Goal: Task Accomplishment & Management: Use online tool/utility

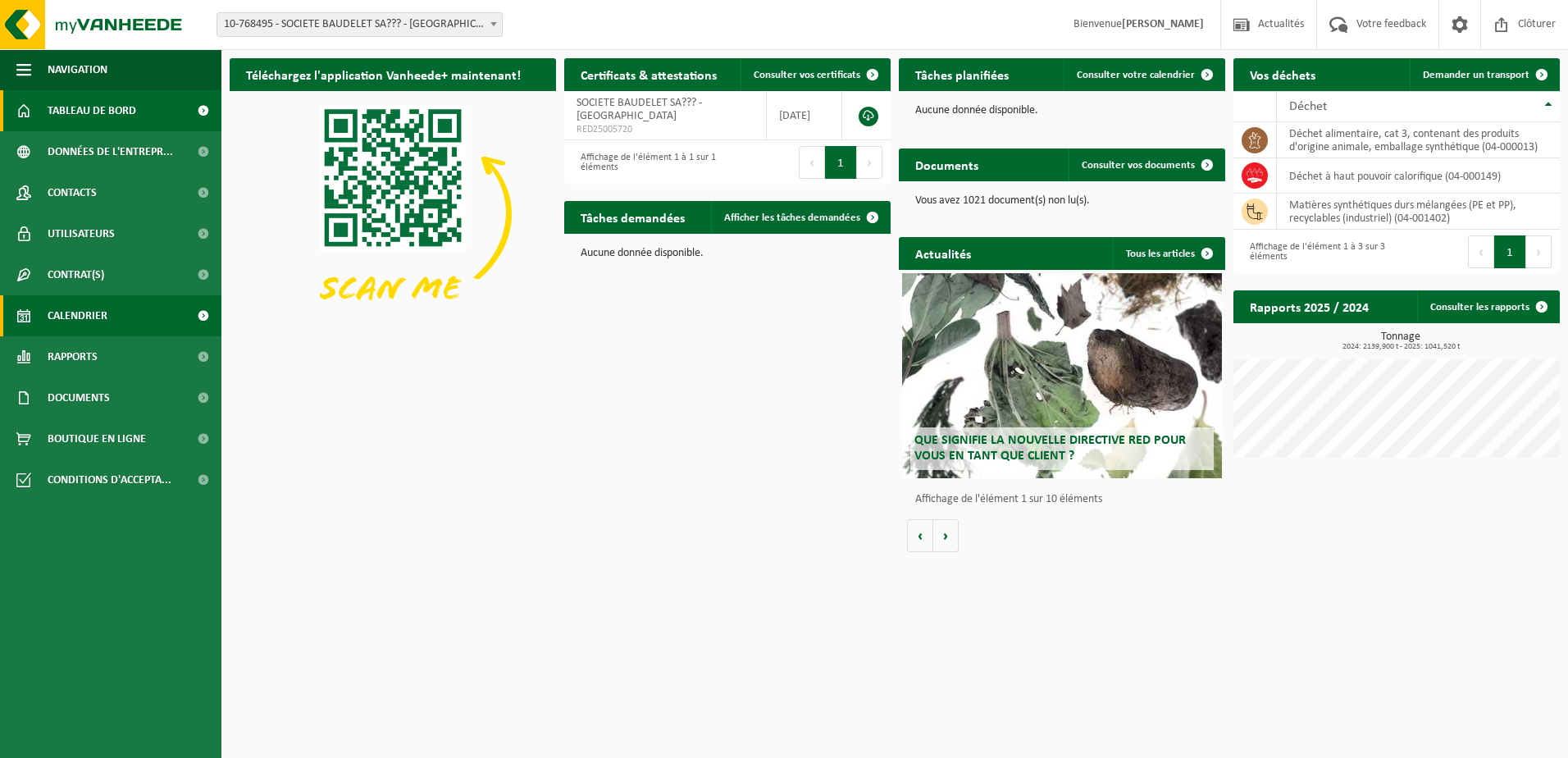
drag, startPoint x: 111, startPoint y: 317, endPoint x: 220, endPoint y: 309, distance: 109.3
click at [111, 317] on link "Calendrier" at bounding box center [111, 315] width 221 height 41
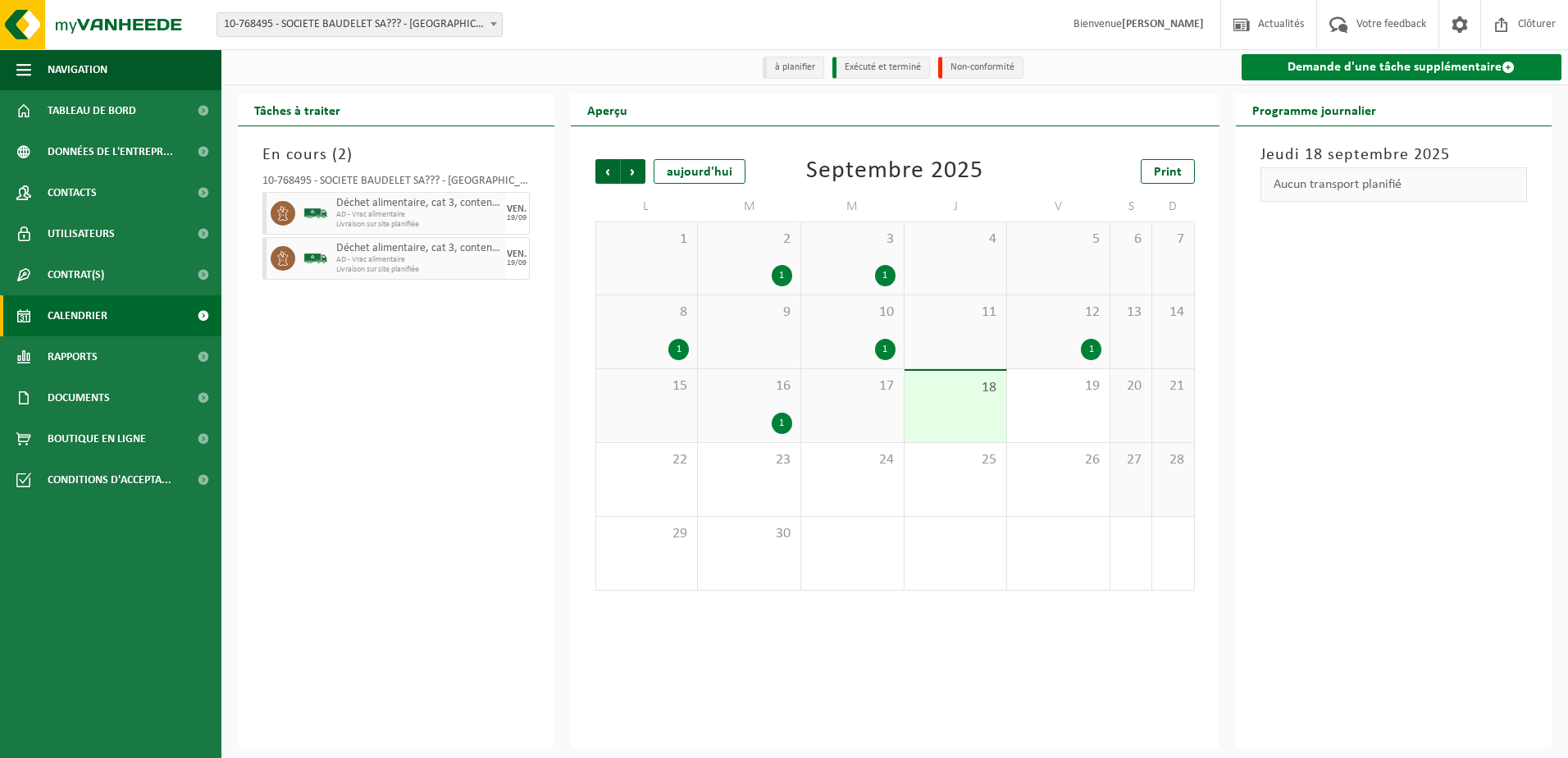
click at [1370, 76] on link "Demande d'une tâche supplémentaire" at bounding box center [1401, 67] width 321 height 26
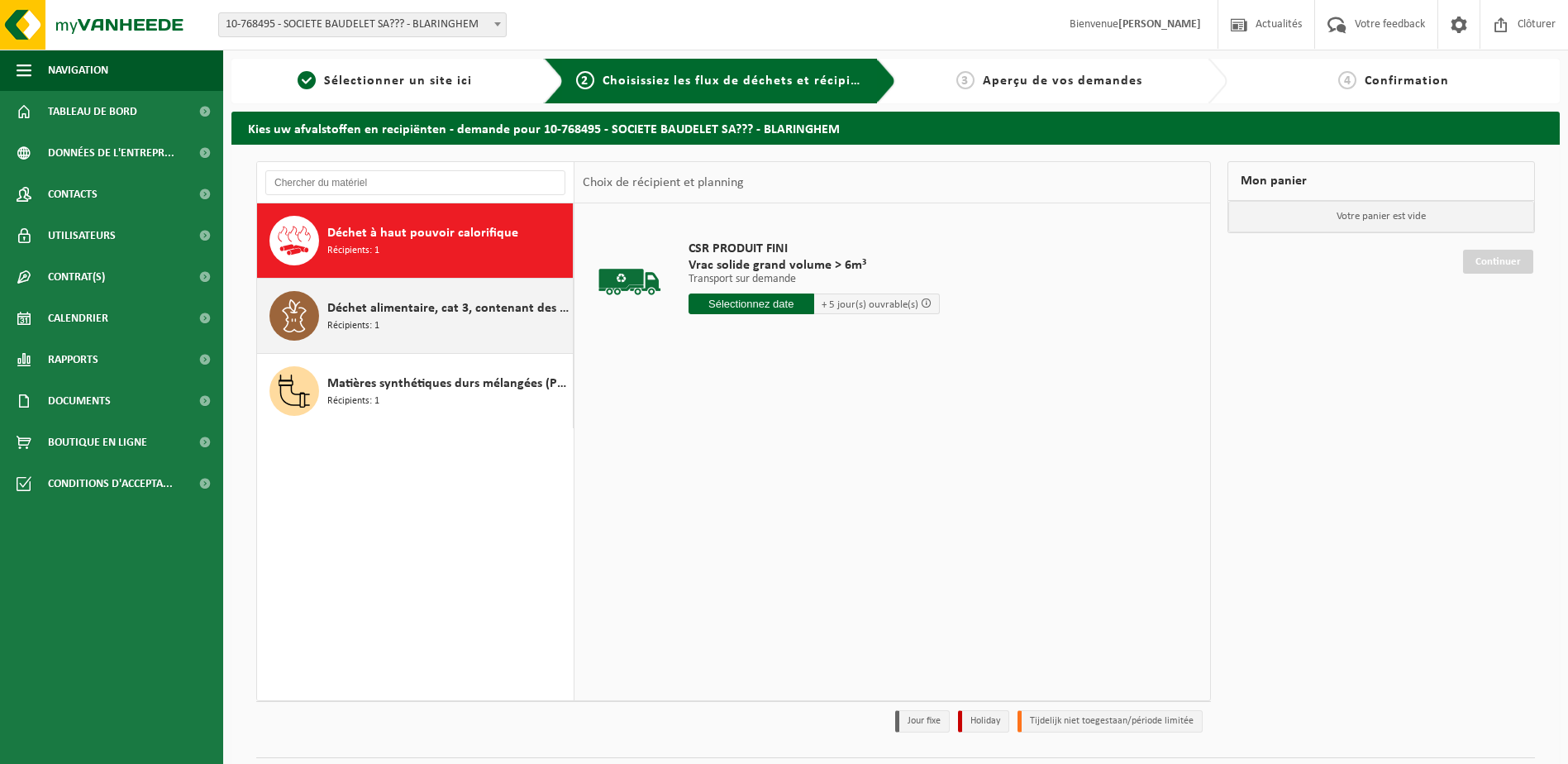
click at [423, 312] on span "Déchet alimentaire, cat 3, contenant des produits d'origine animale, emballage …" at bounding box center [447, 308] width 241 height 20
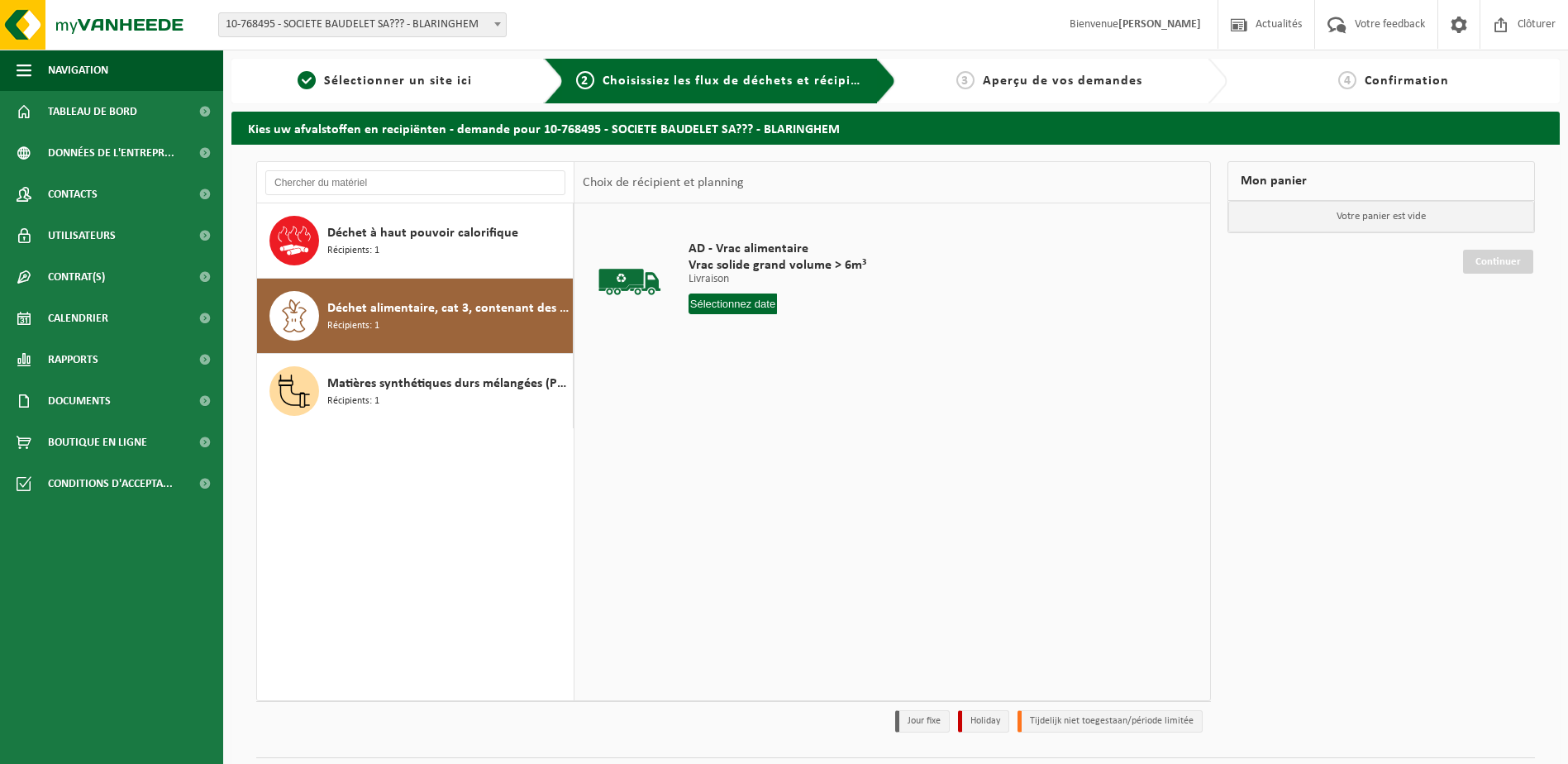
click at [732, 304] on input "text" at bounding box center [733, 304] width 90 height 21
click at [730, 483] on div "23" at bounding box center [732, 477] width 29 height 27
type input "à partir de [DATE]"
drag, startPoint x: 719, startPoint y: 366, endPoint x: 1132, endPoint y: 370, distance: 413.0
click at [723, 366] on button "Dans le panier" at bounding box center [734, 366] width 89 height 27
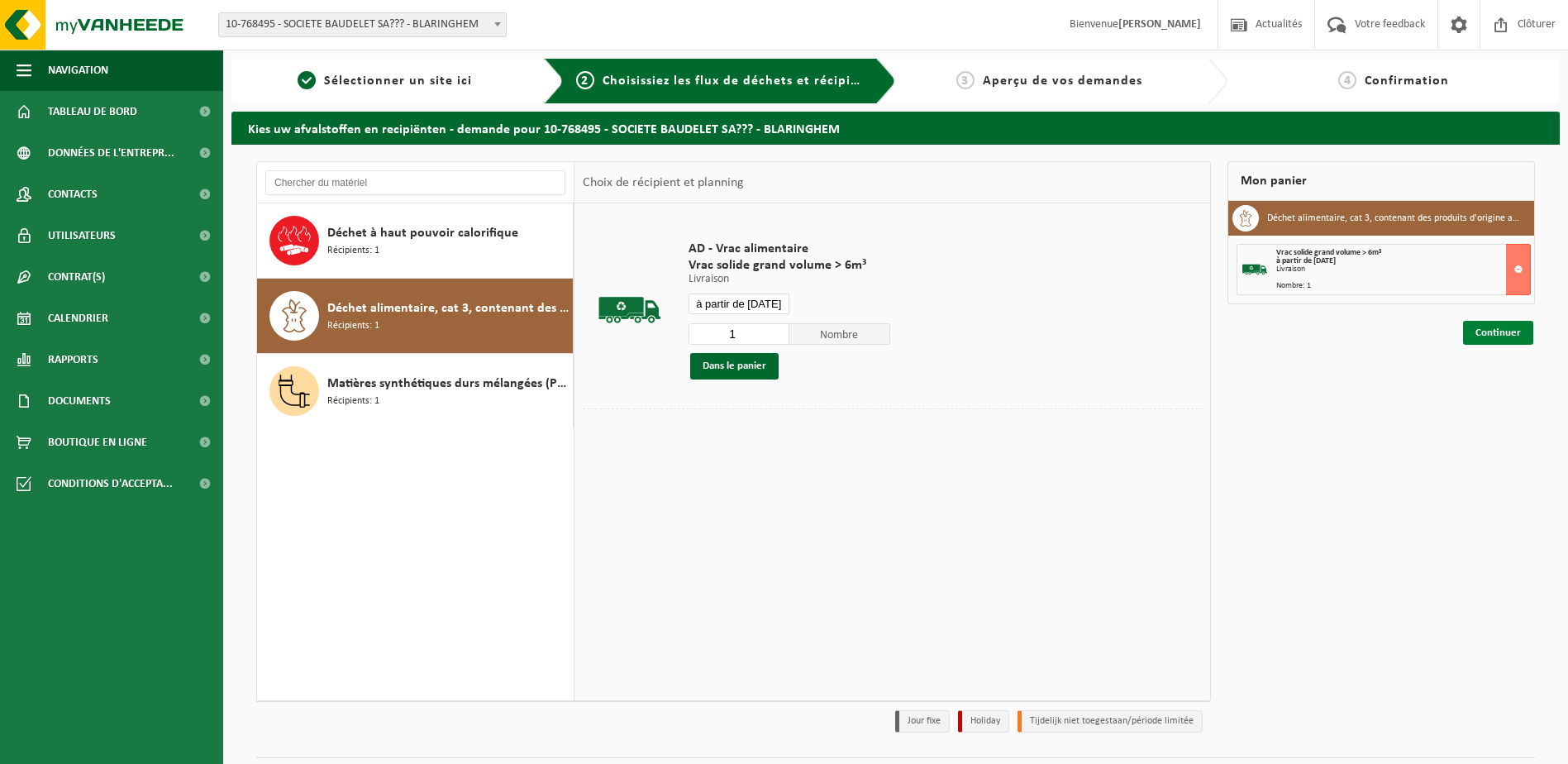
click at [1481, 327] on link "Continuer" at bounding box center [1498, 332] width 71 height 24
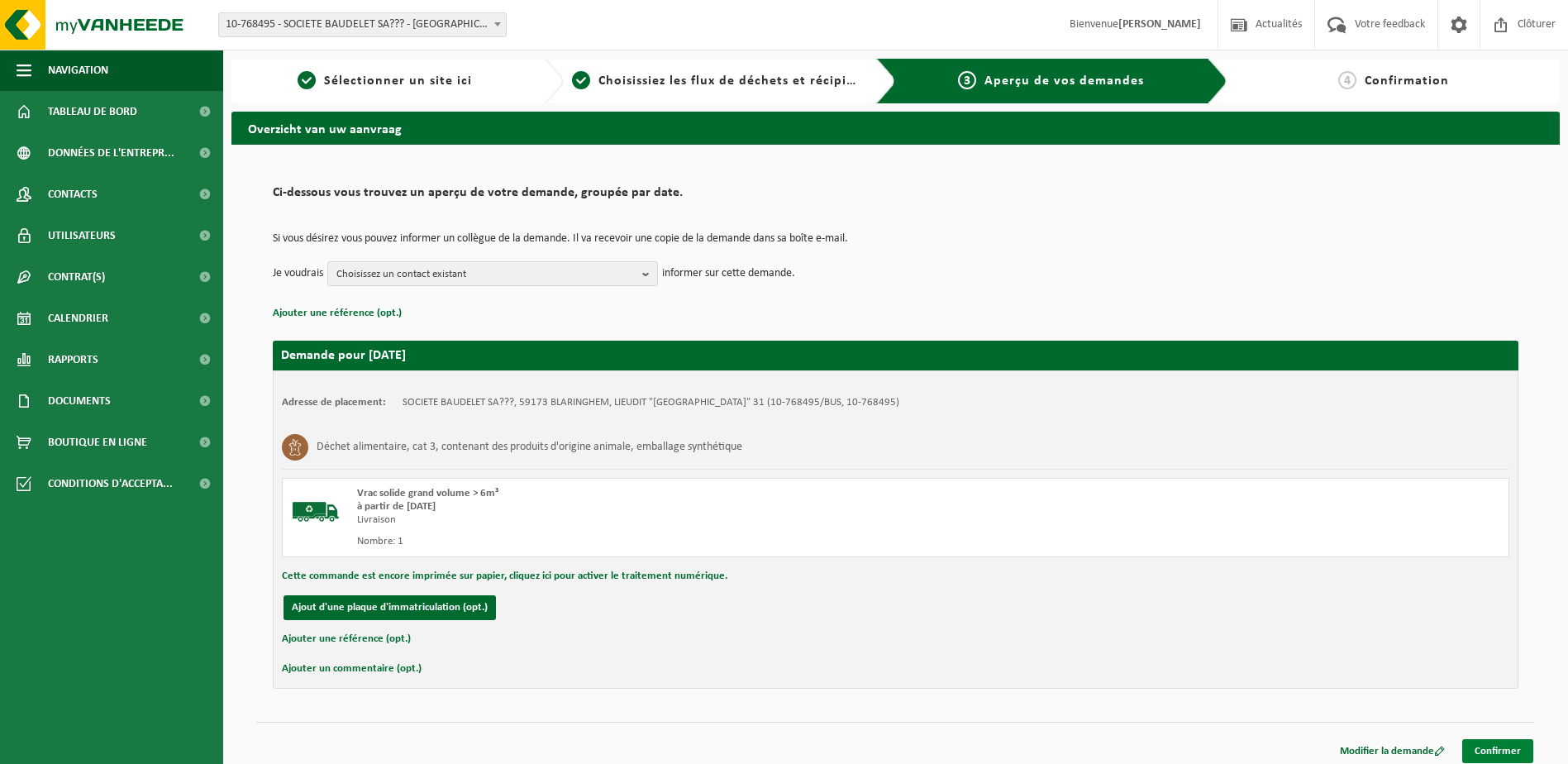
click at [1512, 749] on link "Confirmer" at bounding box center [1497, 751] width 72 height 24
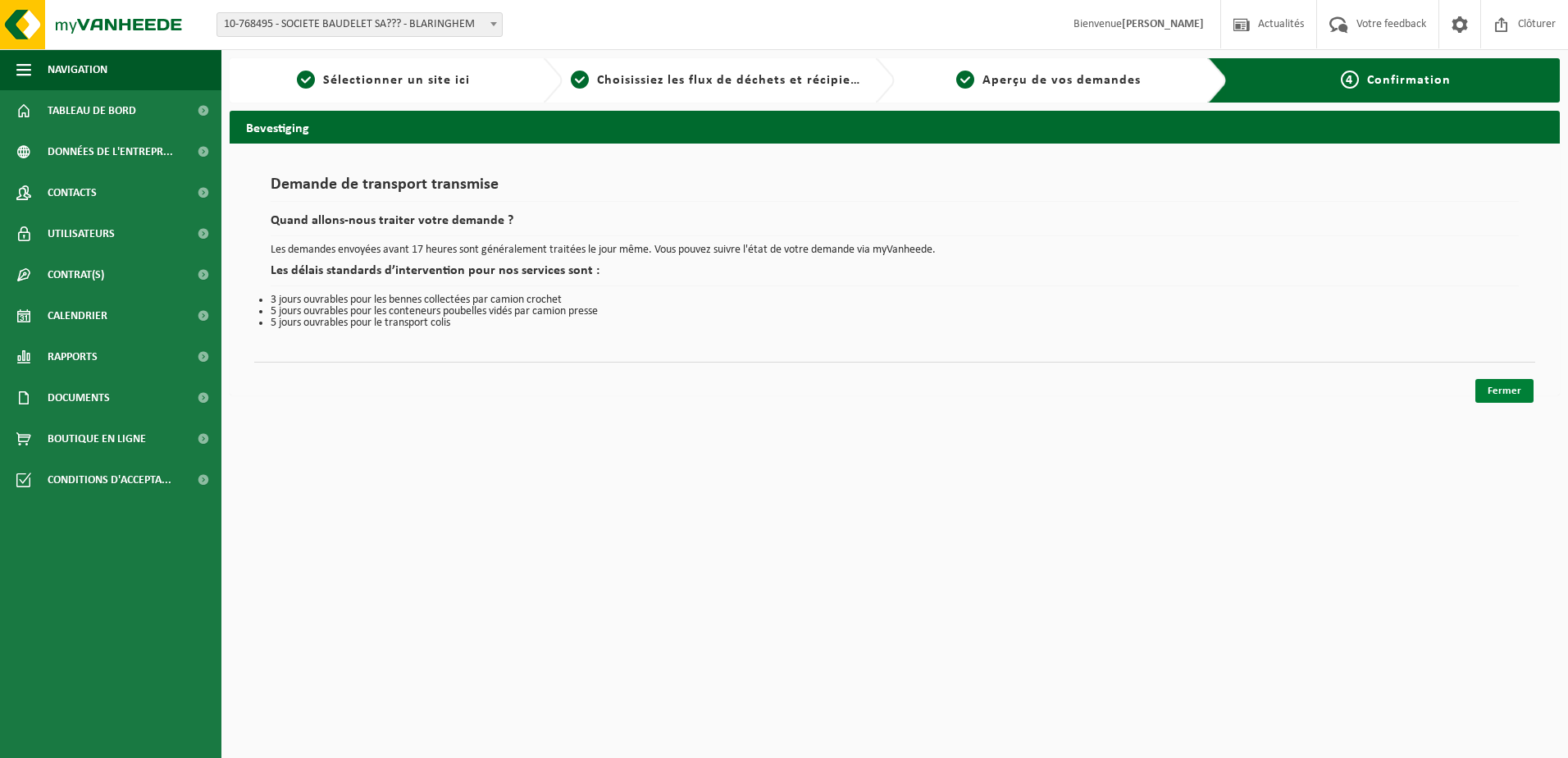
click at [1502, 382] on link "Fermer" at bounding box center [1505, 390] width 59 height 24
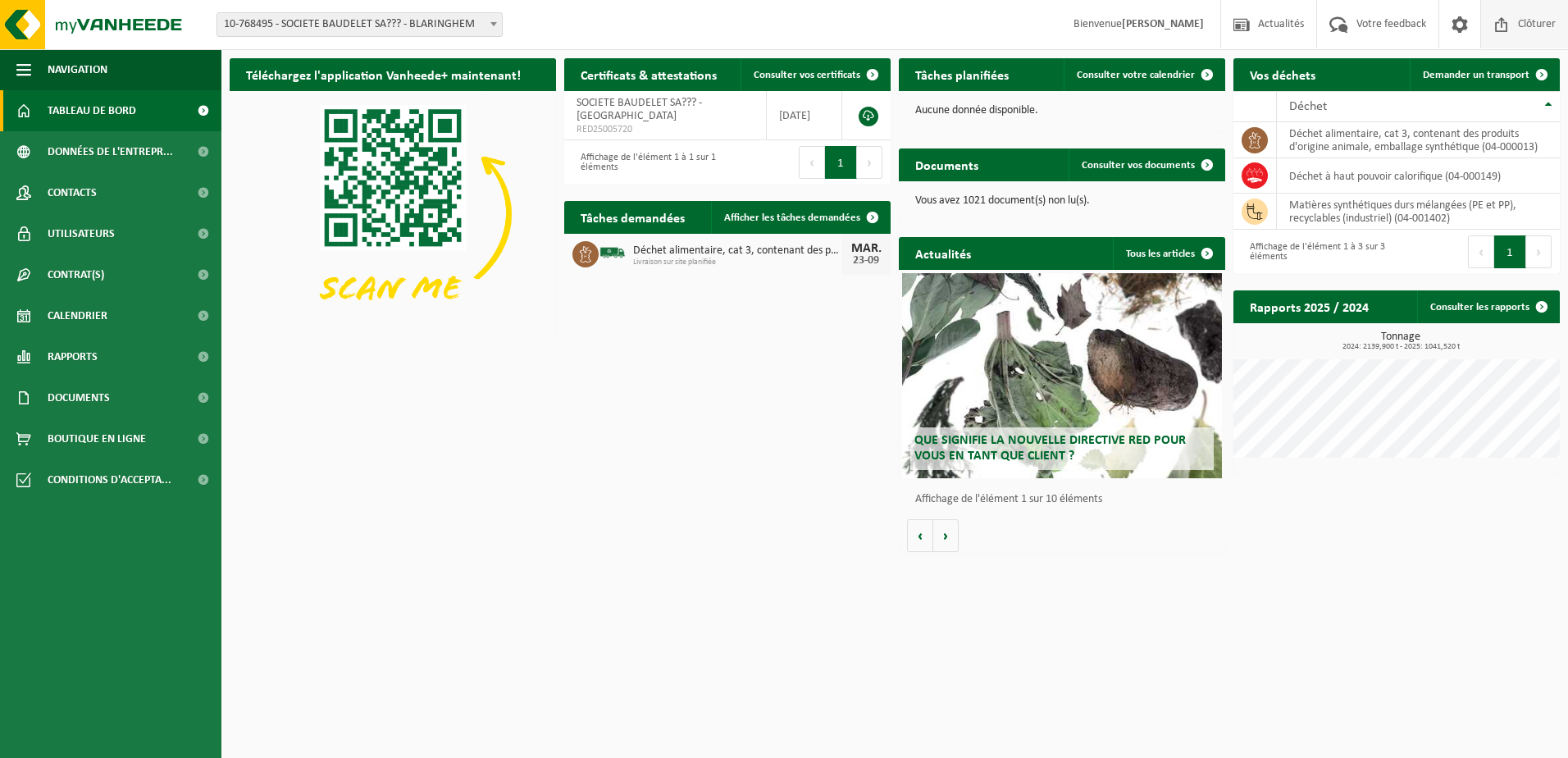
click at [1530, 24] on span "Clôturer" at bounding box center [1537, 24] width 46 height 48
